Goal: Find specific page/section: Find specific page/section

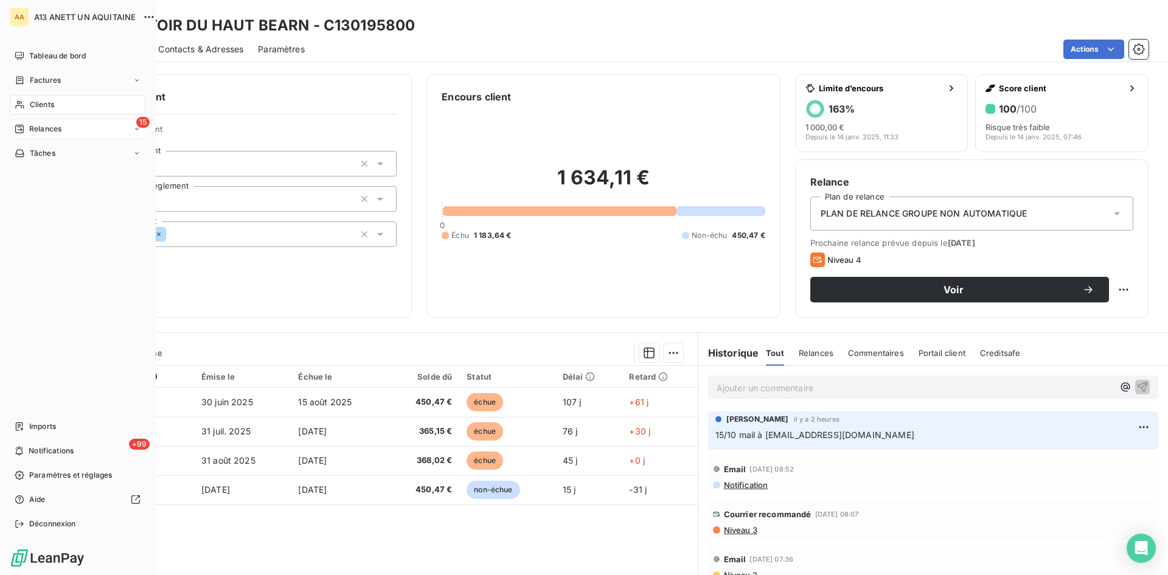
click at [38, 127] on span "Relances" at bounding box center [45, 128] width 32 height 11
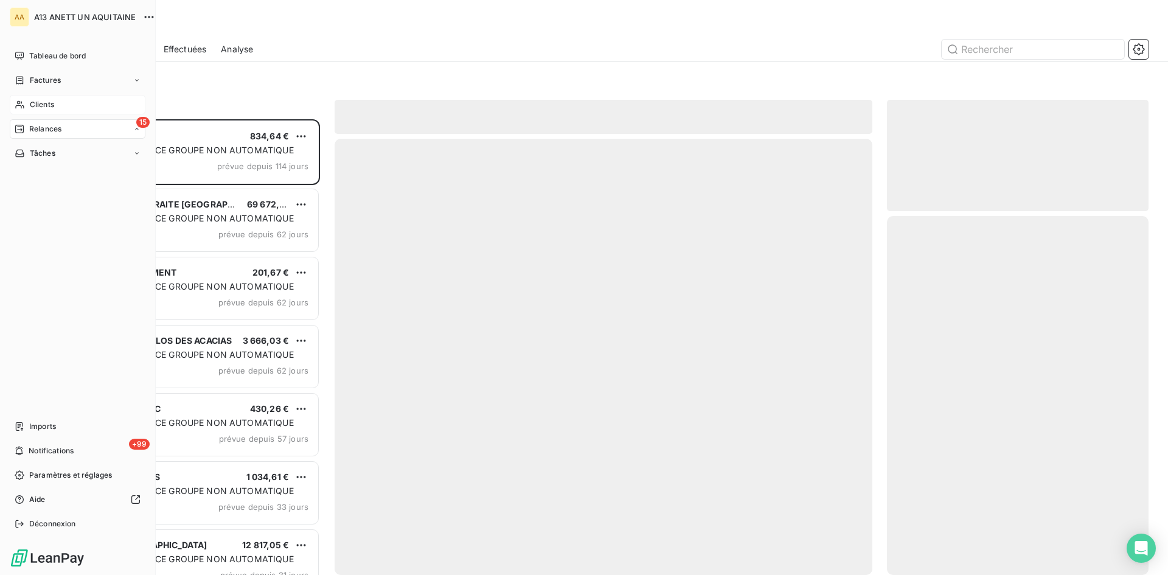
scroll to position [446, 252]
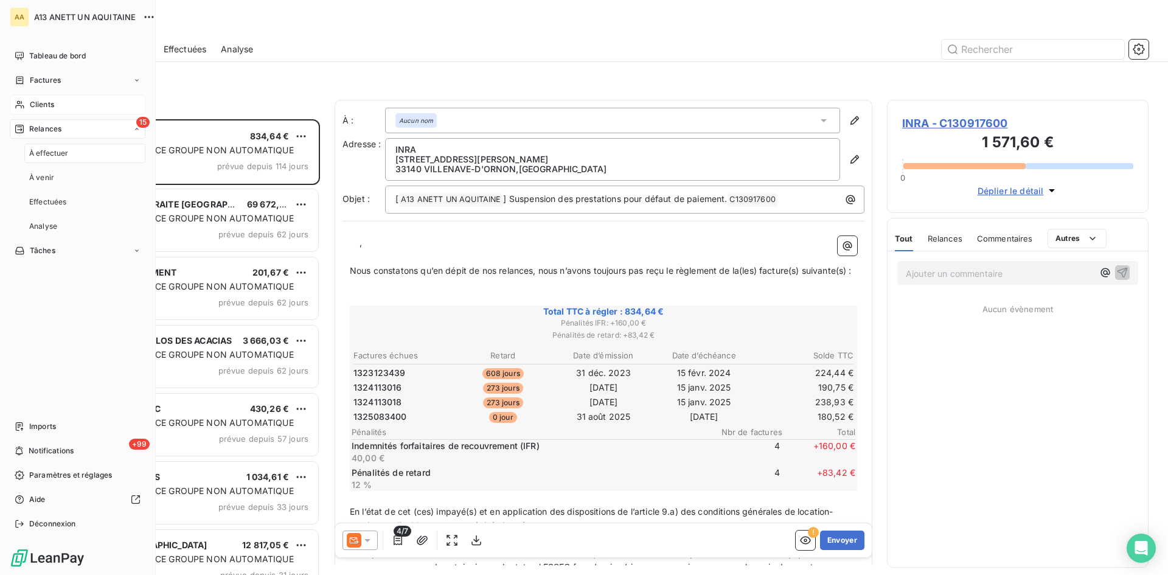
click at [46, 106] on span "Clients" at bounding box center [42, 104] width 24 height 11
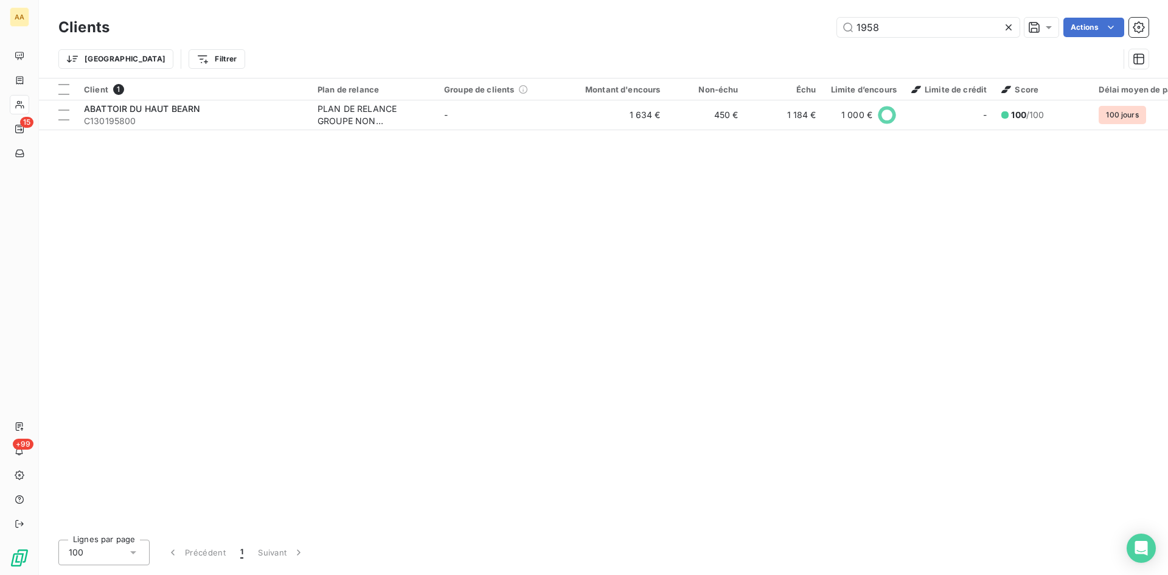
drag, startPoint x: 896, startPoint y: 30, endPoint x: 834, endPoint y: 30, distance: 61.4
click at [834, 30] on div "1958 Actions" at bounding box center [636, 27] width 1024 height 19
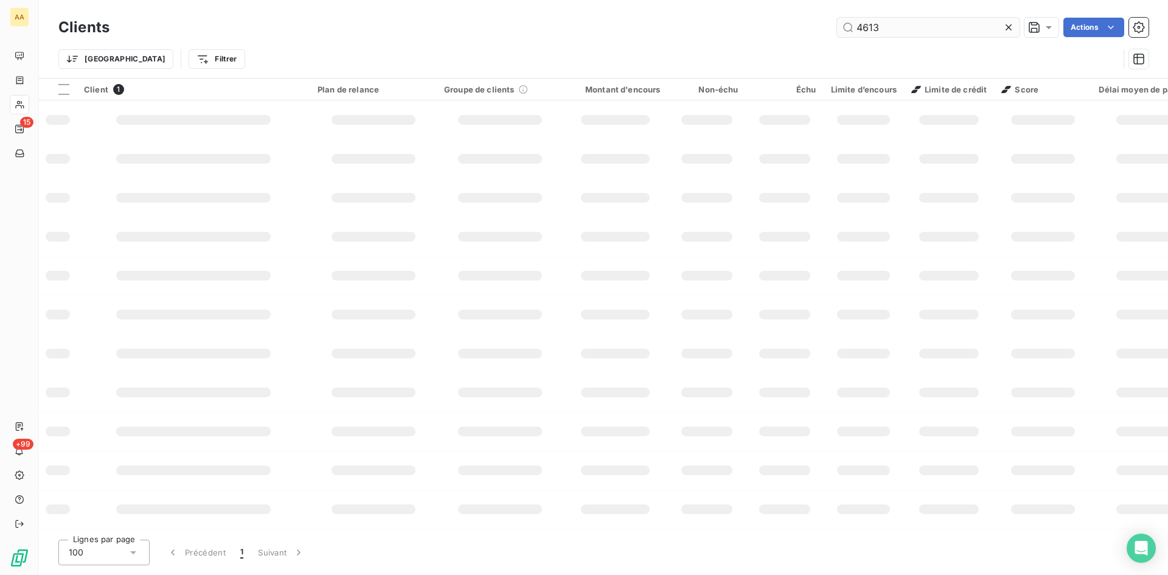
type input "4613"
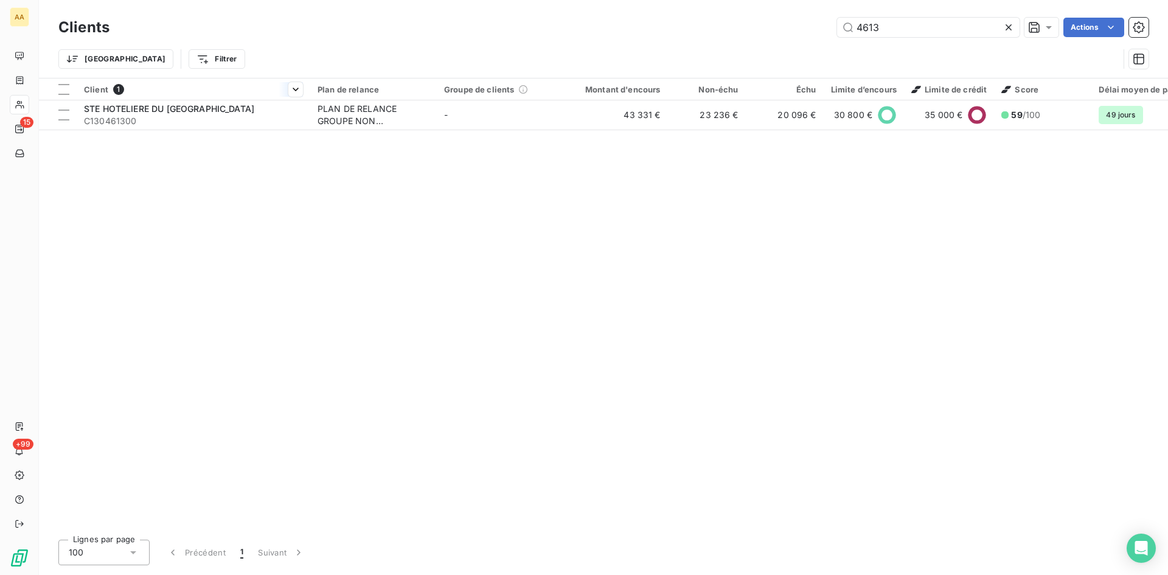
click at [120, 100] on div at bounding box center [194, 100] width 234 height 1
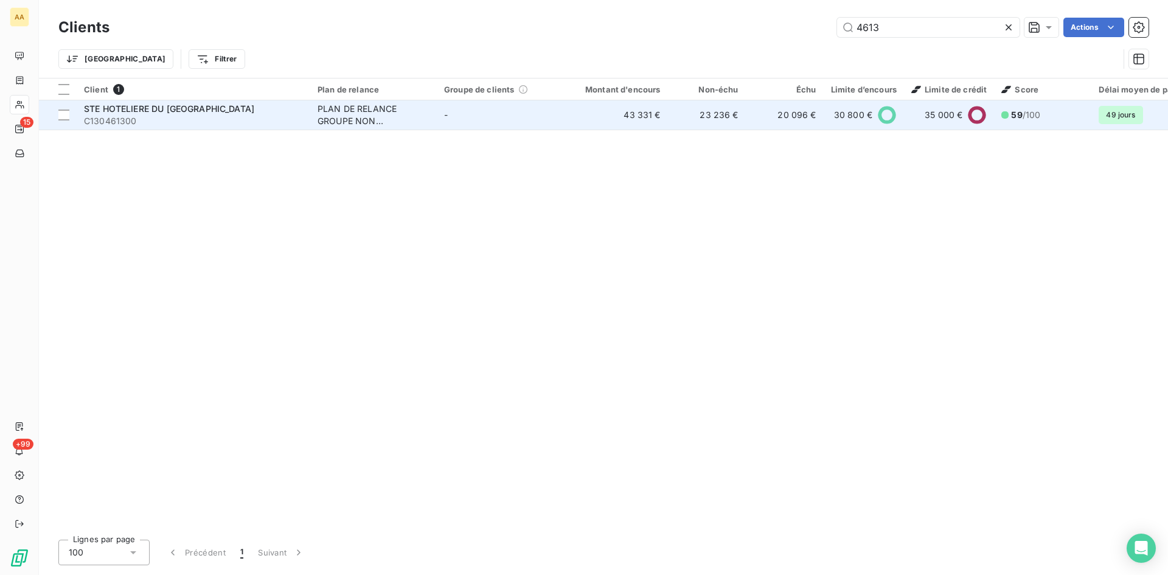
click at [156, 110] on span "STE HOTELIERE DU [GEOGRAPHIC_DATA]" at bounding box center [169, 108] width 170 height 10
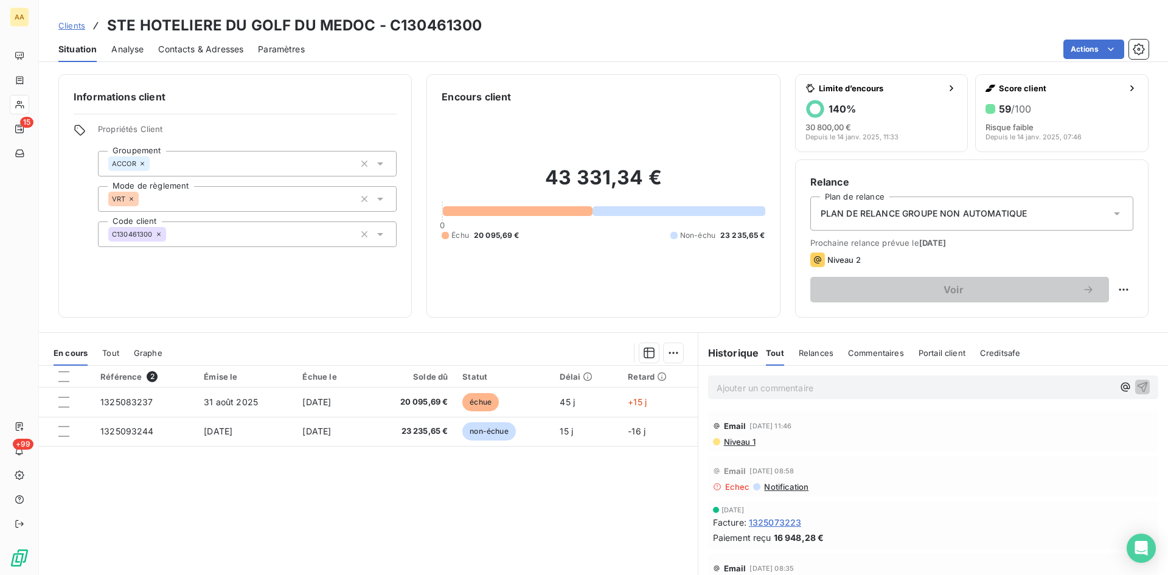
click at [733, 440] on span "Niveau 1" at bounding box center [739, 442] width 33 height 10
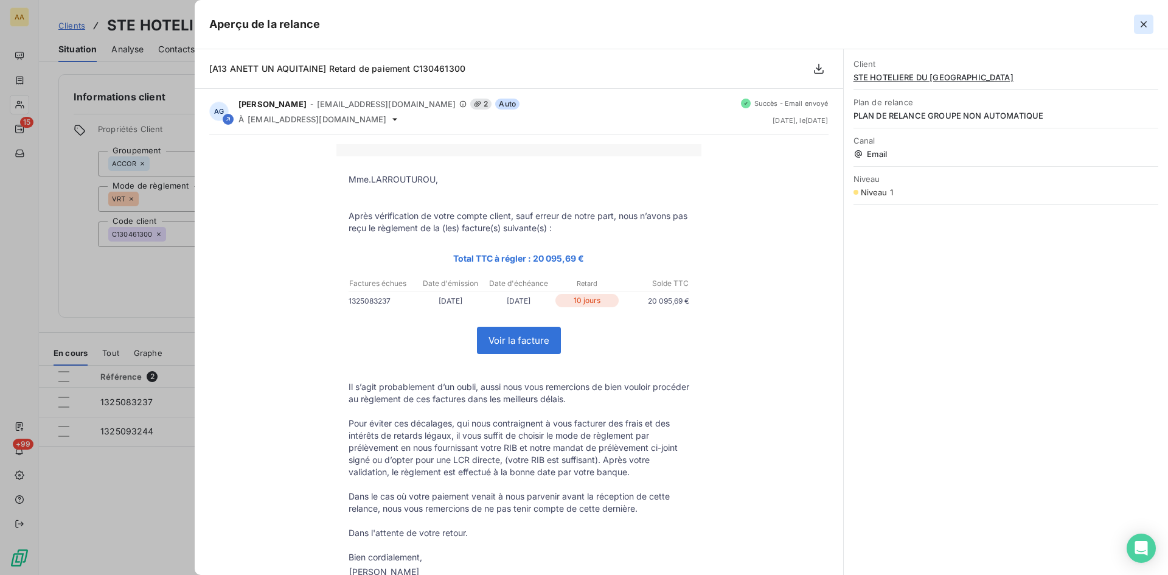
click at [1137, 25] on icon "button" at bounding box center [1143, 24] width 12 height 12
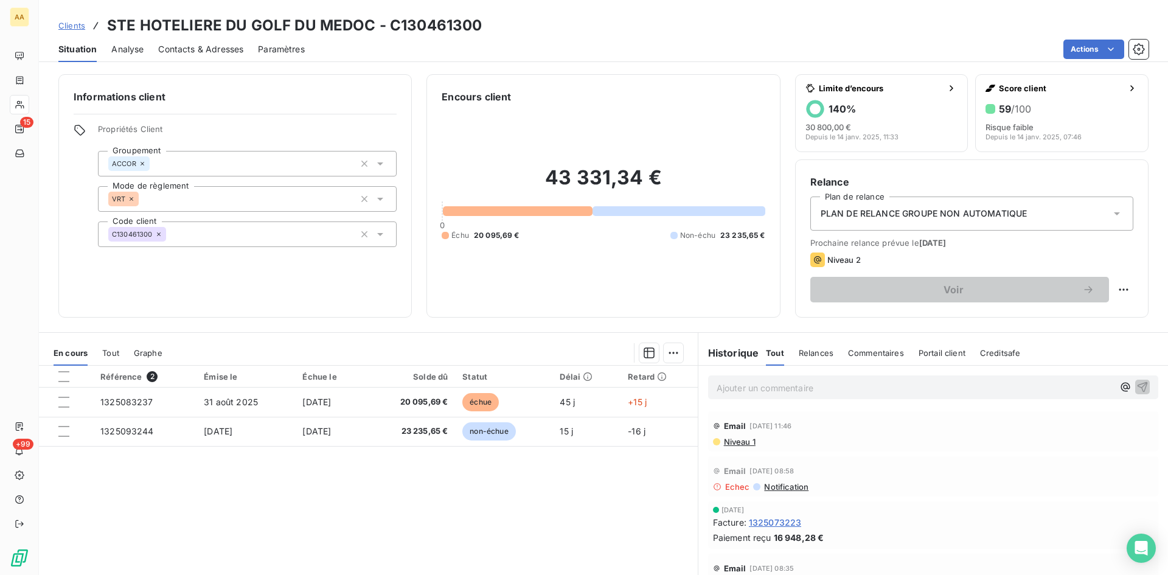
click at [739, 390] on p "Ajouter un commentaire ﻿" at bounding box center [914, 387] width 397 height 15
